Goal: Navigation & Orientation: Find specific page/section

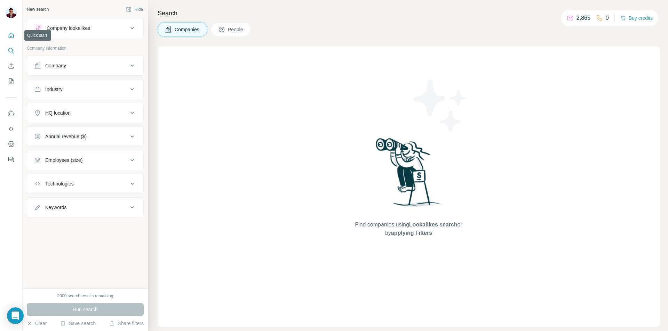
click at [15, 33] on button "Quick start" at bounding box center [11, 35] width 11 height 13
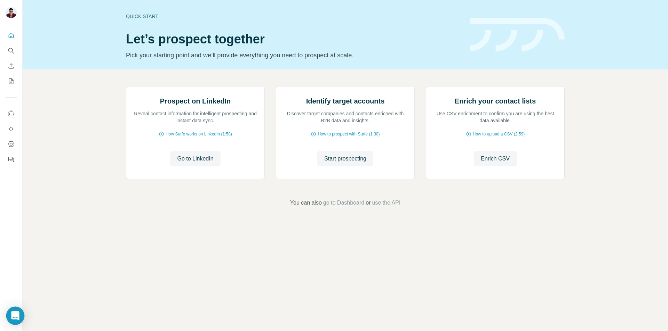
click at [19, 316] on icon "Open Intercom Messenger" at bounding box center [15, 316] width 9 height 9
click at [14, 75] on button "My lists" at bounding box center [11, 81] width 11 height 13
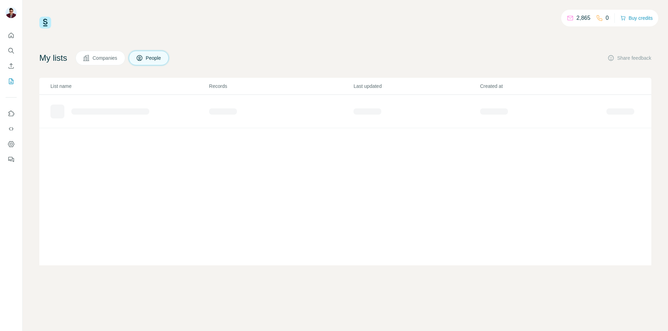
click at [44, 24] on img at bounding box center [45, 23] width 12 height 12
click at [46, 21] on img at bounding box center [45, 23] width 12 height 12
